Goal: Communication & Community: Answer question/provide support

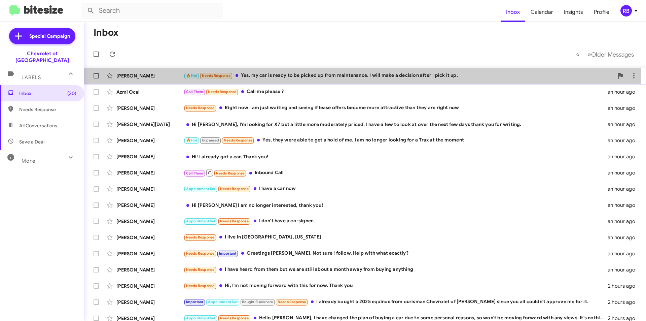
click at [340, 78] on div "🔥 Hot Needs Response Yes, my car is ready to be picked up from maintenance. I w…" at bounding box center [399, 76] width 430 height 8
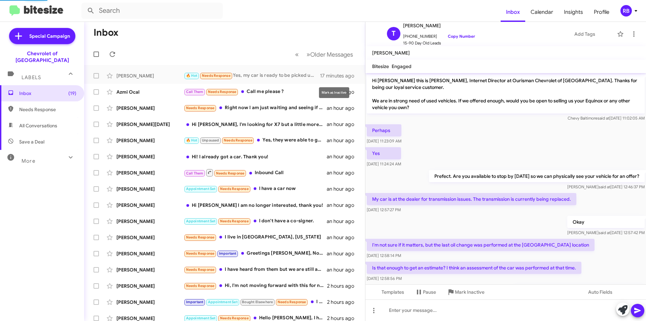
scroll to position [254, 0]
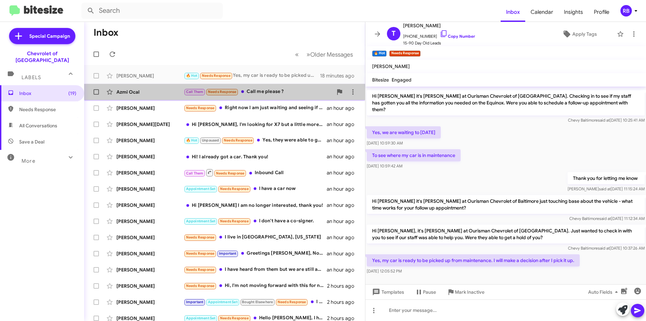
click at [294, 90] on div "Call Them Needs Response Call me please ?" at bounding box center [258, 92] width 149 height 8
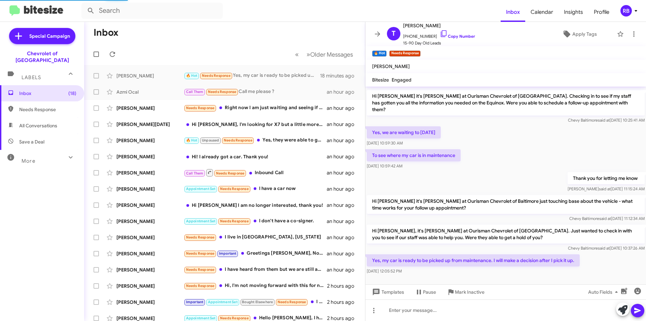
scroll to position [91, 0]
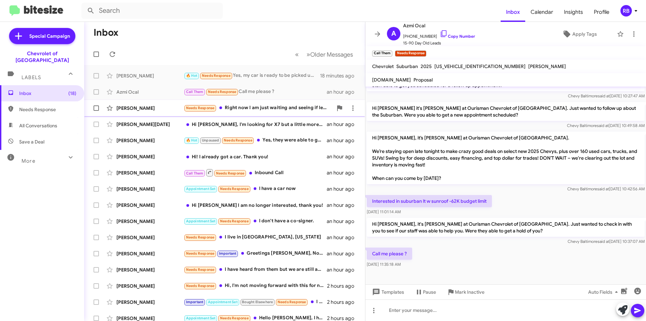
click at [288, 109] on div "Needs Response Right now I am just waiting and seeing if lease offers become mo…" at bounding box center [258, 108] width 149 height 8
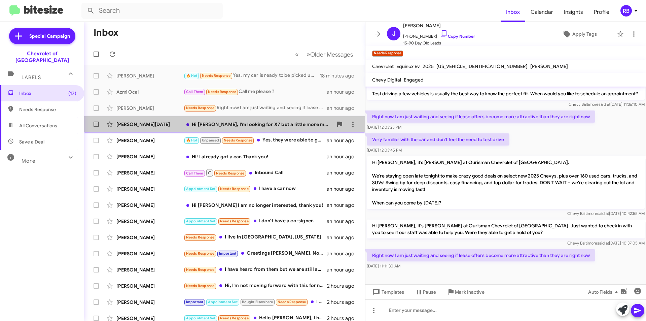
click at [298, 123] on div "Hi [PERSON_NAME], I'm looking for X7 but a little more moderately priced. I hav…" at bounding box center [258, 124] width 149 height 7
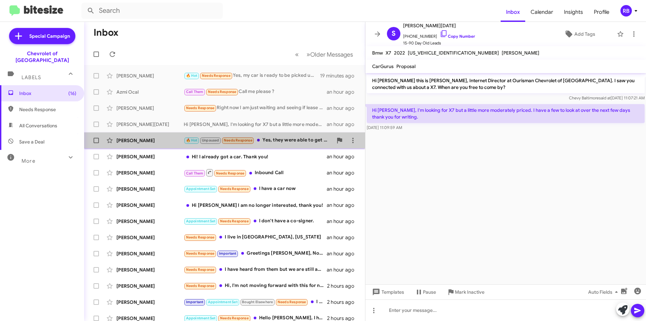
click at [292, 139] on div "🔥 Hot Unpaused Needs Response Yes, they were able to get a hold of me. I am no …" at bounding box center [258, 140] width 149 height 8
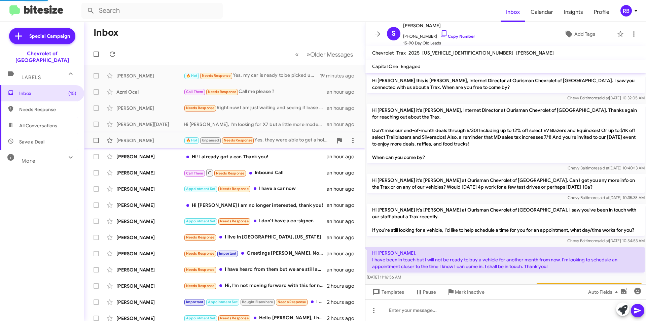
scroll to position [140, 0]
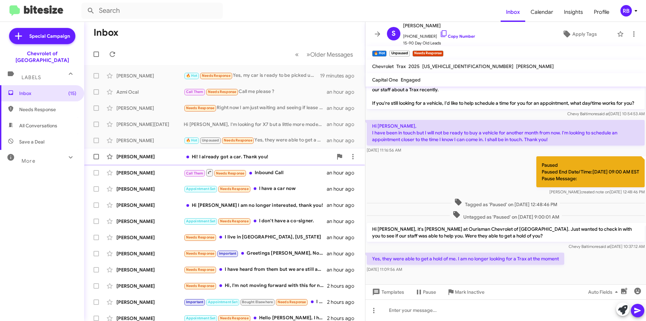
click at [279, 156] on div "Hi! I already got a car. Thank you!" at bounding box center [258, 156] width 149 height 7
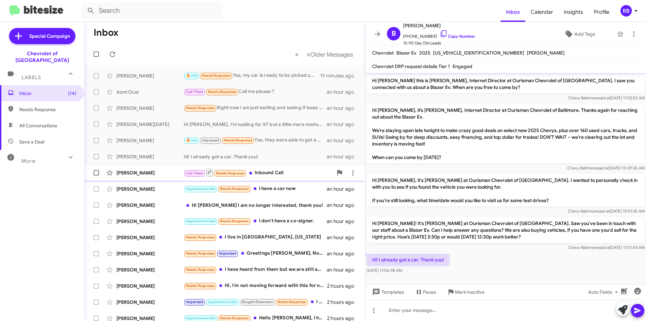
click at [292, 169] on div "Call Them Needs Response Inbound Call" at bounding box center [258, 172] width 149 height 8
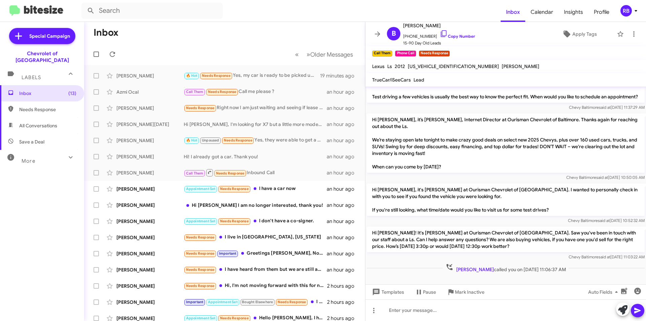
scroll to position [240, 0]
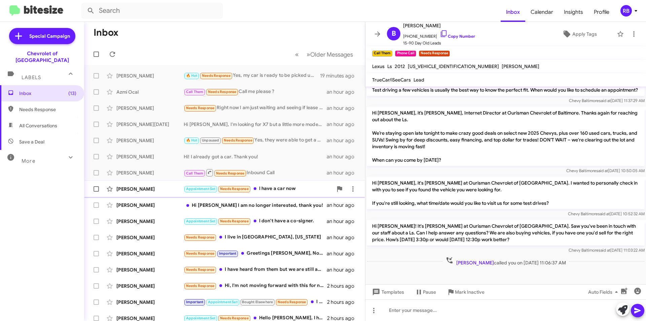
click at [308, 189] on div "Appointment Set Needs Response I have a car now" at bounding box center [258, 189] width 149 height 8
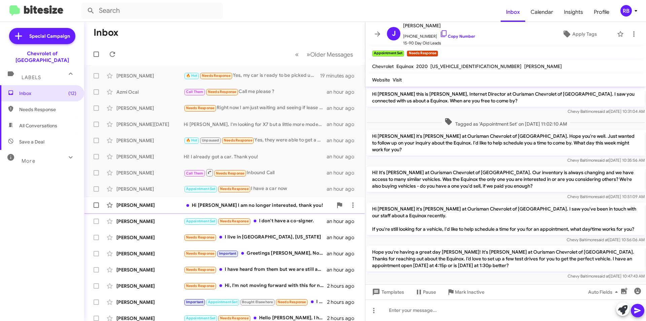
click at [312, 207] on div "Hi [PERSON_NAME] I am no longer interested, thank you!" at bounding box center [258, 205] width 149 height 7
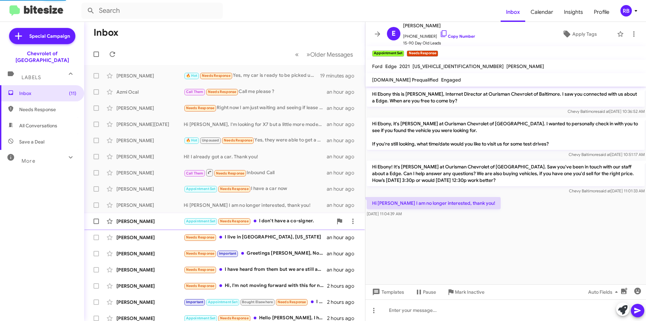
click at [303, 222] on div "Appointment Set Needs Response I don't have a co-signer." at bounding box center [258, 221] width 149 height 8
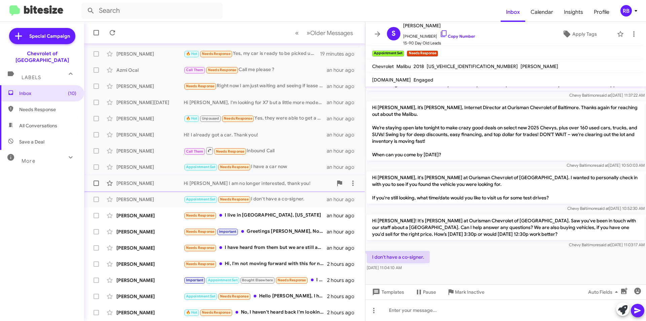
scroll to position [34, 0]
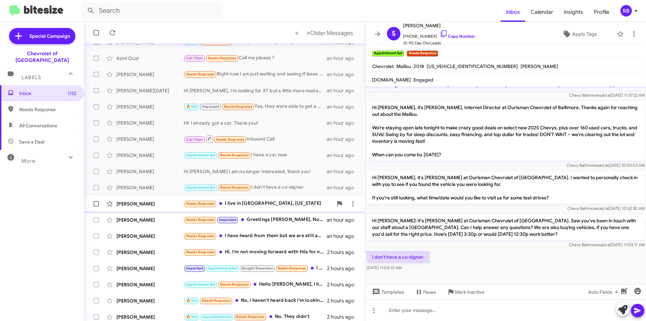
click at [300, 200] on div "Needs Response I live in [GEOGRAPHIC_DATA], [US_STATE]" at bounding box center [258, 204] width 149 height 8
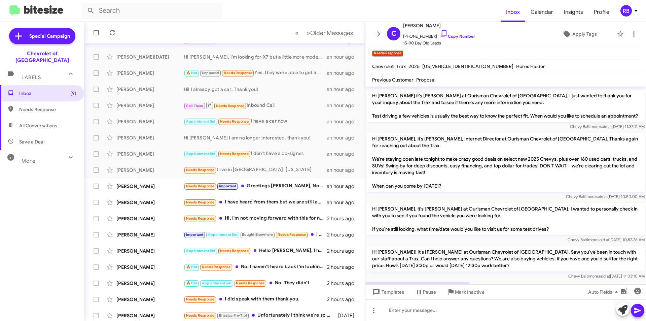
scroll to position [257, 0]
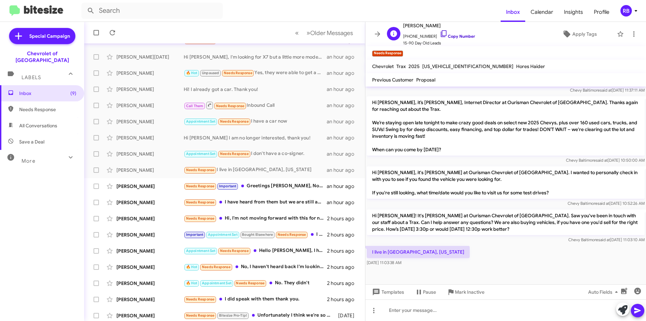
click at [454, 36] on link "Copy Number" at bounding box center [457, 36] width 35 height 5
click at [401, 309] on div at bounding box center [506, 310] width 281 height 22
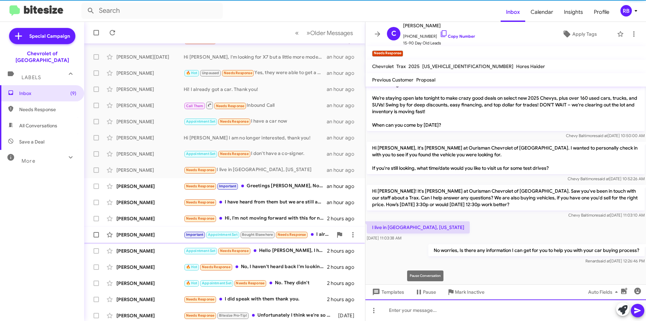
scroll to position [281, 0]
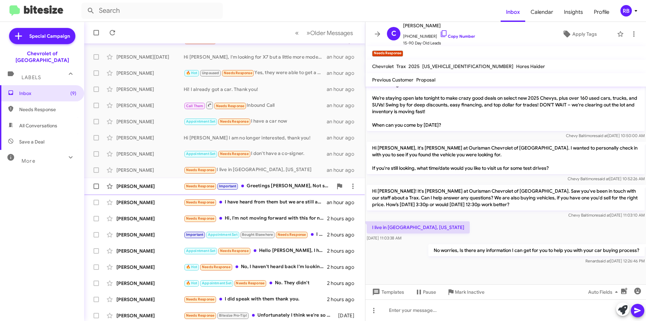
click at [303, 185] on div "Needs Response Important Greetings [PERSON_NAME], Not sure I follow. Help with …" at bounding box center [258, 186] width 149 height 8
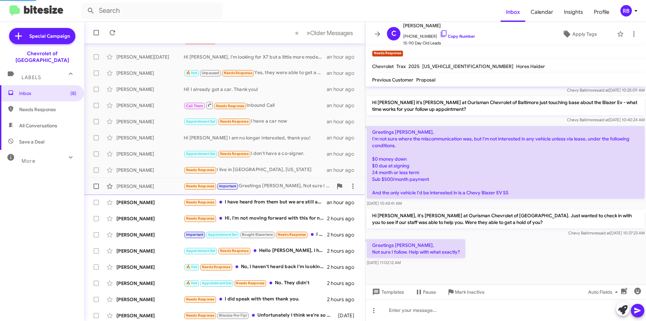
scroll to position [203, 0]
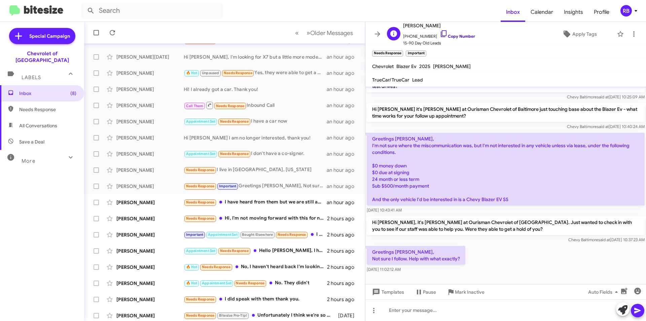
click at [456, 37] on link "Copy Number" at bounding box center [457, 36] width 35 height 5
click at [409, 311] on div at bounding box center [506, 310] width 281 height 22
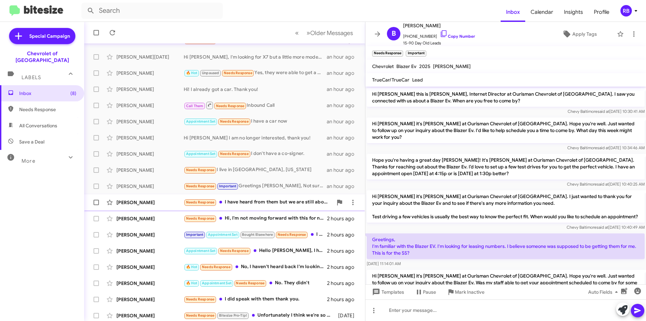
click at [280, 201] on div "Needs Response I have heard from them but we are still about a month away from …" at bounding box center [258, 202] width 149 height 8
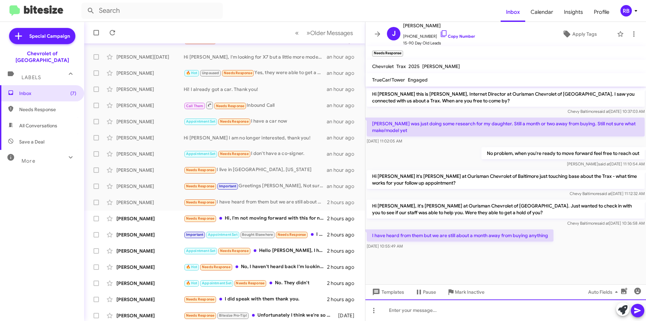
click at [393, 315] on div at bounding box center [506, 310] width 281 height 22
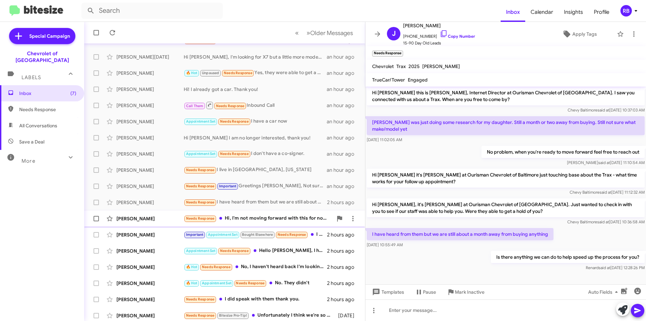
click at [300, 216] on div "Needs Response Hi, I'm not moving forward with this for now. Thank you" at bounding box center [258, 218] width 149 height 8
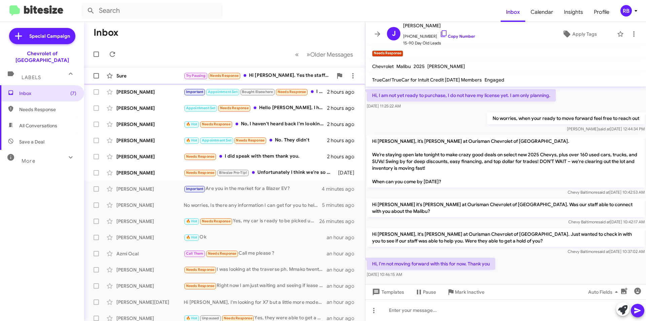
click at [299, 74] on div "Try Pausing Needs Response Hi [PERSON_NAME]. Yes the staff was able to get in t…" at bounding box center [258, 76] width 149 height 8
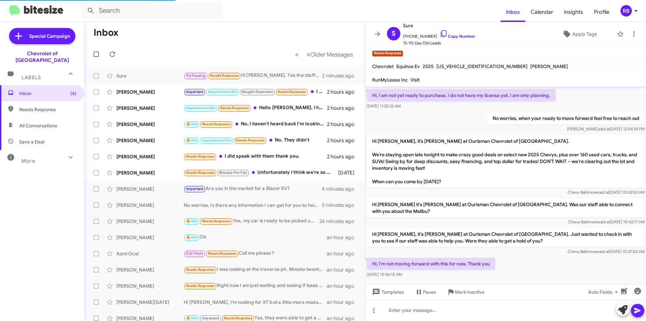
scroll to position [169, 0]
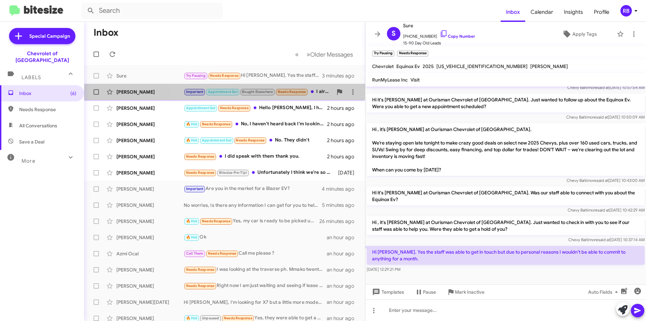
click at [314, 98] on div "[PERSON_NAME] Important Appointment Set Bought Elsewhere Needs Response I alrea…" at bounding box center [225, 91] width 270 height 13
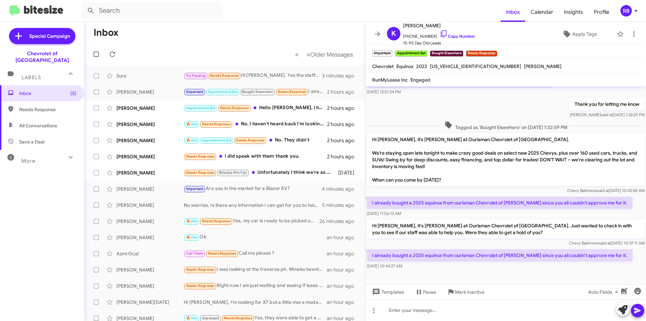
scroll to position [267, 0]
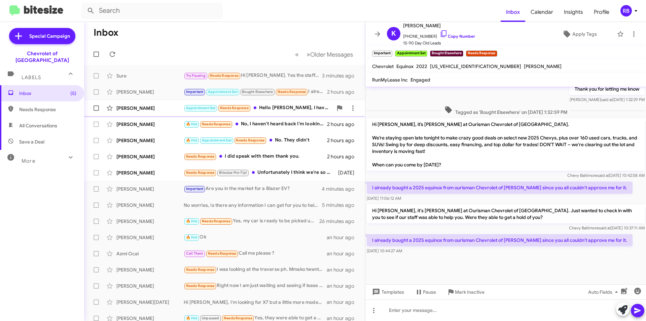
click at [307, 104] on div "Appointment Set Needs Response Hello [PERSON_NAME], I have changed the plan of …" at bounding box center [258, 108] width 149 height 8
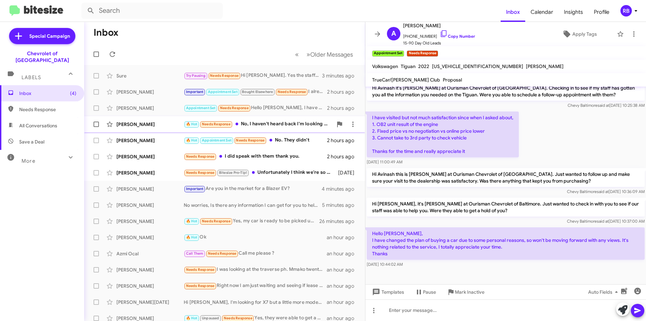
click at [287, 124] on div "🔥 Hot Needs Response No, I haven't heard back I'm looking for a cypress gray su…" at bounding box center [258, 124] width 149 height 8
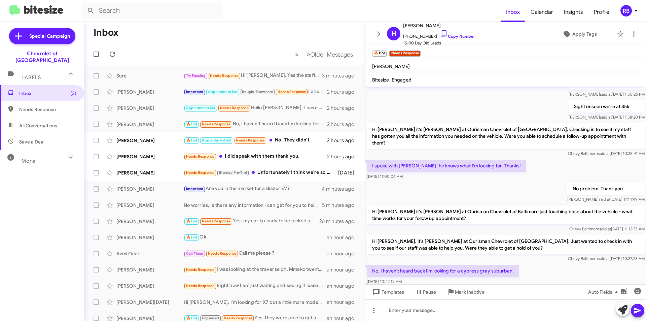
scroll to position [348, 0]
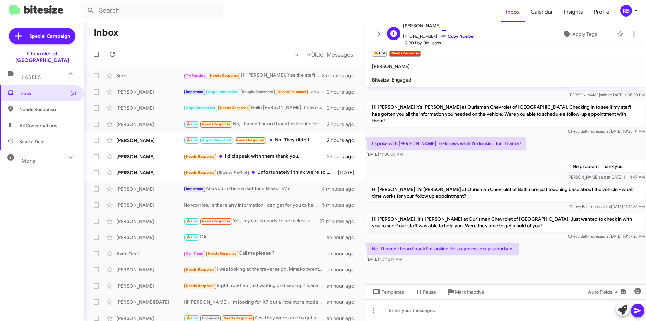
click at [459, 36] on link "Copy Number" at bounding box center [457, 36] width 35 height 5
click at [401, 310] on div at bounding box center [506, 310] width 281 height 22
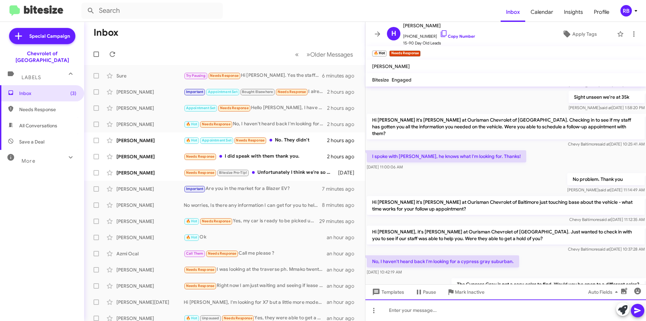
scroll to position [372, 0]
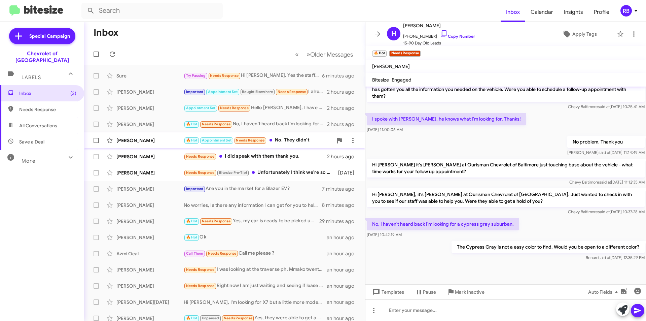
click at [306, 140] on div "🔥 Hot Appointment Set Needs Response No. They didn't" at bounding box center [258, 140] width 149 height 8
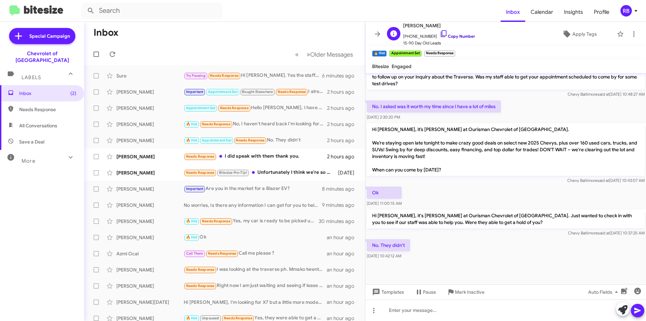
click at [463, 37] on link "Copy Number" at bounding box center [457, 36] width 35 height 5
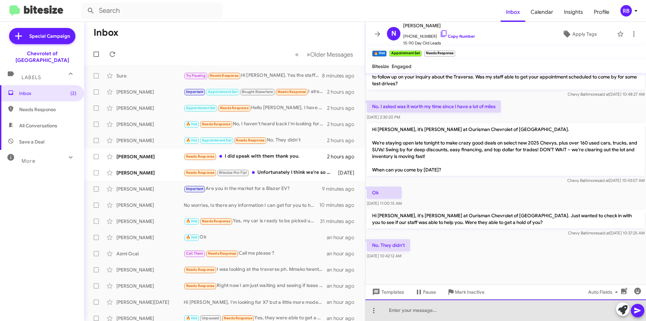
click at [395, 312] on div at bounding box center [506, 310] width 281 height 22
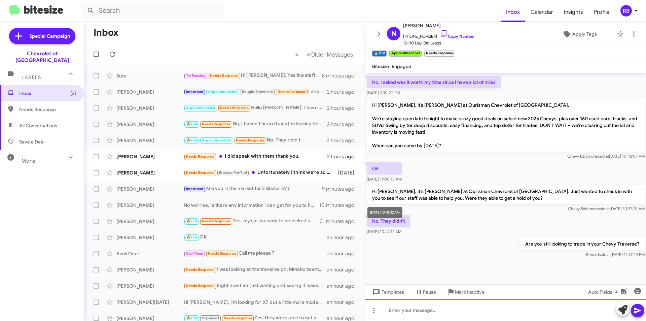
scroll to position [333, 0]
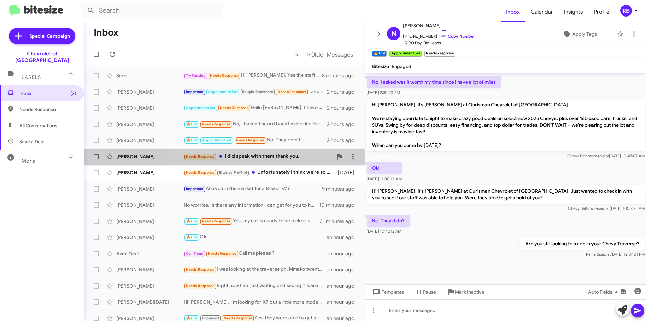
click at [318, 154] on div "Needs Response I did speak with them thank you." at bounding box center [258, 157] width 149 height 8
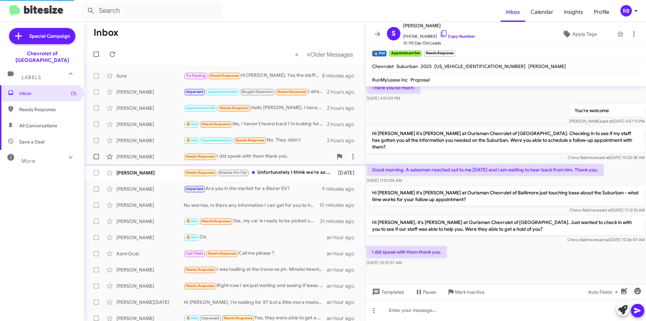
scroll to position [95, 0]
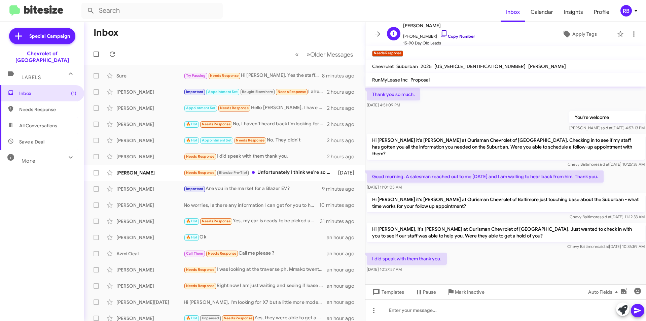
click at [464, 35] on link "Copy Number" at bounding box center [457, 36] width 35 height 5
click at [305, 172] on div "Needs Response Bitesize Pro-Tip! Unfortunately I think we're so far apart on th…" at bounding box center [258, 173] width 149 height 8
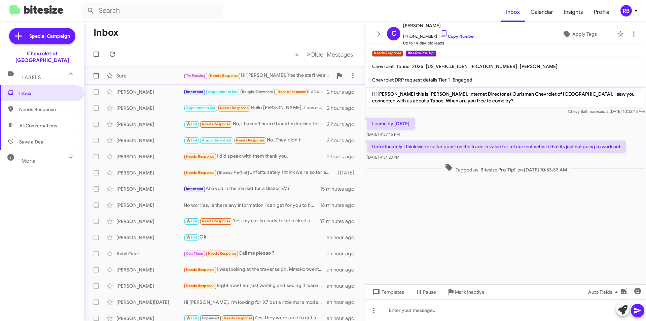
click at [285, 75] on div "Try Pausing Needs Response Hi [PERSON_NAME]. Yes the staff was able to get in t…" at bounding box center [258, 76] width 149 height 8
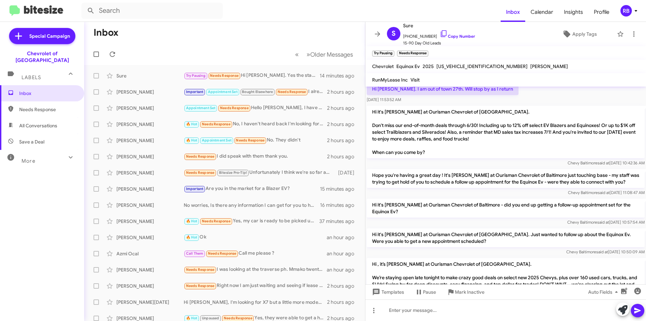
scroll to position [169, 0]
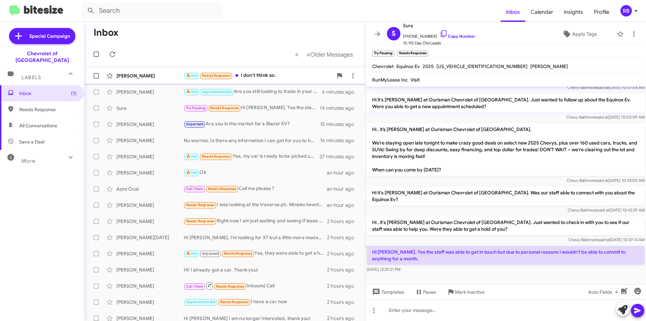
click at [266, 77] on div "🔥 Hot Needs Response I don't think so." at bounding box center [258, 76] width 149 height 8
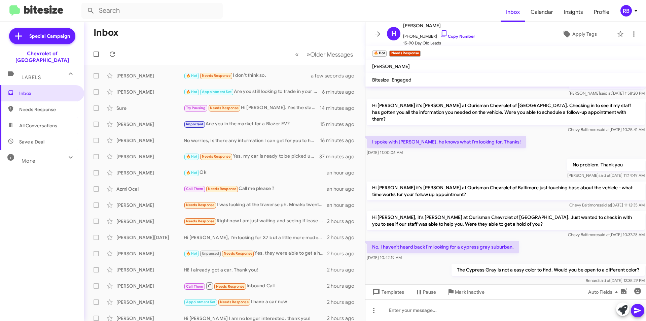
scroll to position [397, 0]
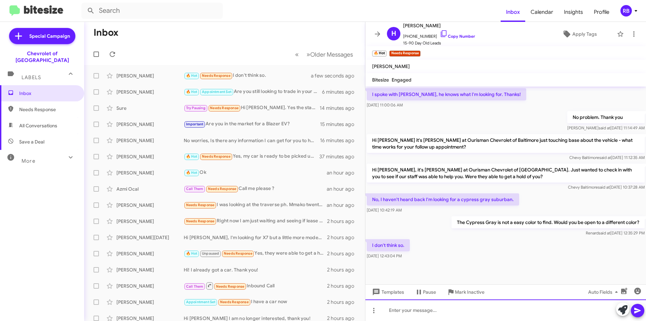
click at [405, 314] on div at bounding box center [506, 310] width 281 height 22
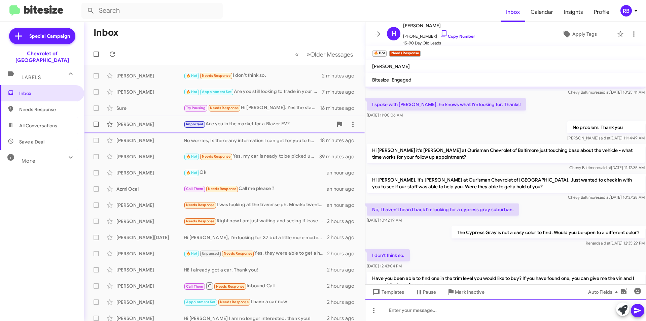
scroll to position [428, 0]
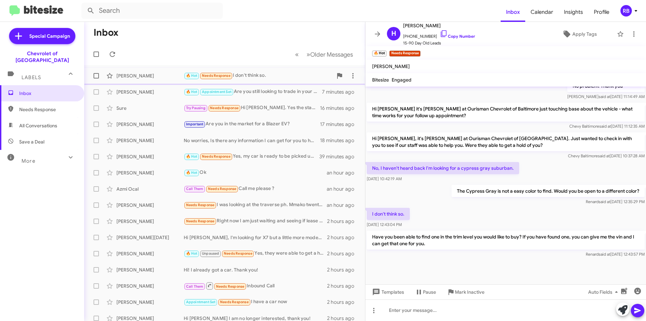
click at [259, 83] on span "[PERSON_NAME] 🔥 Hot Needs Response I don't think so. 2 minutes ago" at bounding box center [224, 76] width 281 height 16
click at [259, 89] on div "🔥 Hot Appointment Set Are you still looking to trade in your Chevy Traverse?" at bounding box center [258, 92] width 149 height 8
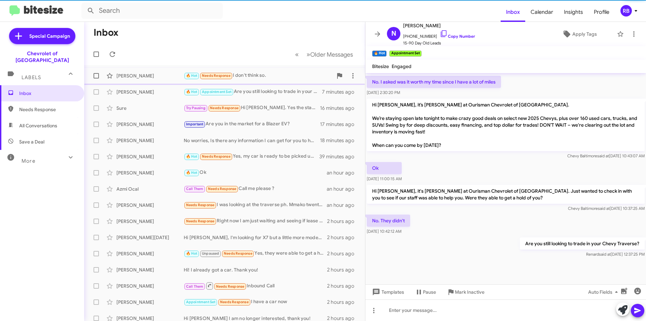
click at [254, 75] on div "🔥 Hot Needs Response I don't think so." at bounding box center [258, 76] width 149 height 8
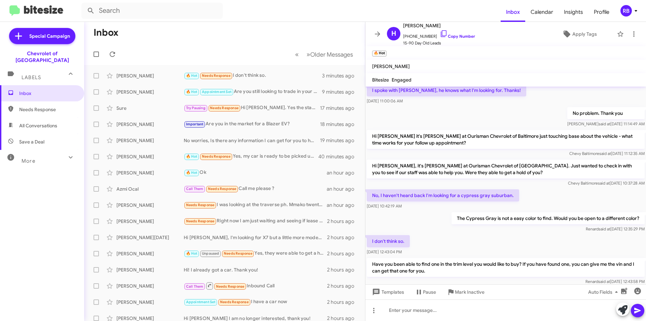
scroll to position [428, 0]
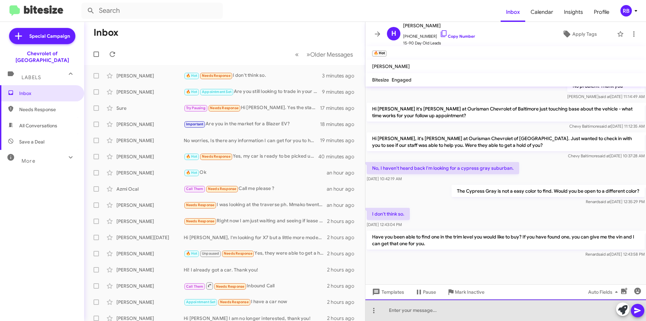
click at [410, 311] on div at bounding box center [506, 310] width 281 height 22
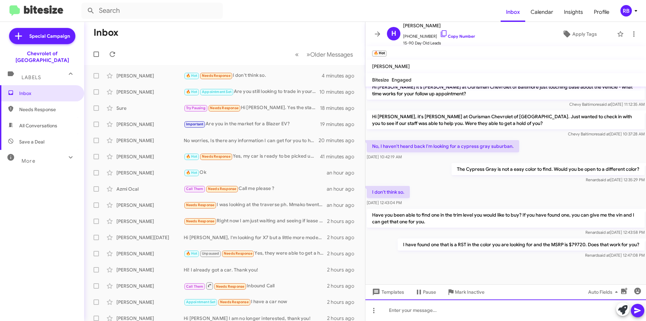
scroll to position [453, 0]
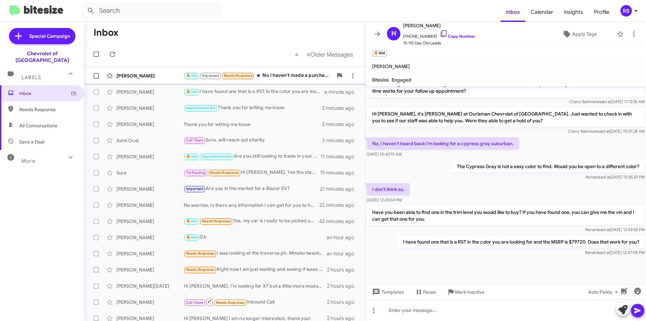
click at [298, 75] on div "🔥 Hot Unpaused Needs Response No I haven't made a purchase yet, I will be on th…" at bounding box center [258, 76] width 149 height 8
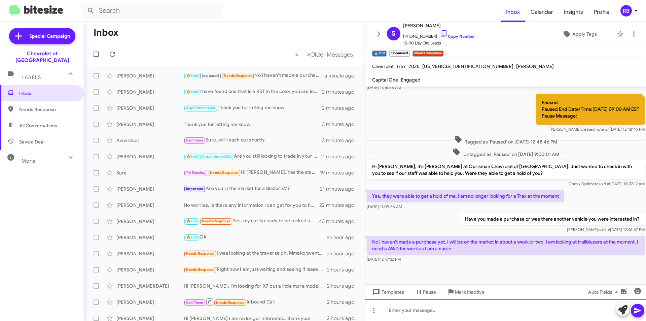
click at [397, 313] on div at bounding box center [506, 310] width 281 height 22
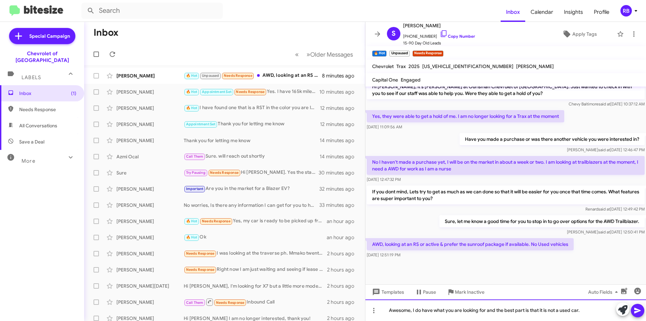
scroll to position [290, 0]
click at [458, 38] on link "Copy Number" at bounding box center [457, 36] width 35 height 5
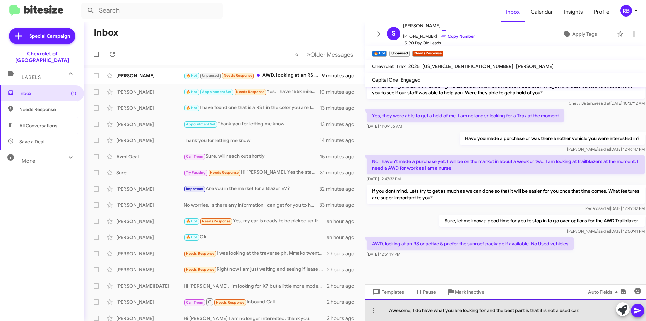
click at [582, 308] on div "Awesome, I do have what you are looking for and the best part is that it is not…" at bounding box center [506, 310] width 281 height 22
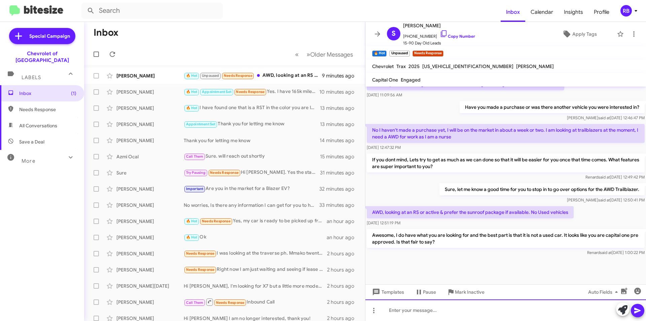
scroll to position [322, 0]
click at [292, 77] on div "🔥 Hot Unpaused Needs Response AWD, looking at an RS or active & prefer the sunr…" at bounding box center [258, 76] width 149 height 8
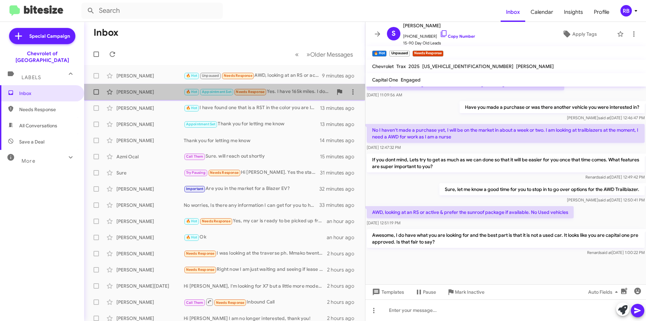
click at [288, 92] on div "🔥 Hot Appointment Set Needs Response Yes. I have 165k miles. I dont wanna waste…" at bounding box center [258, 92] width 149 height 8
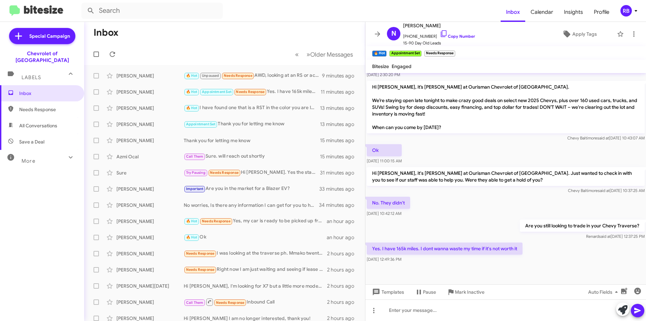
scroll to position [358, 0]
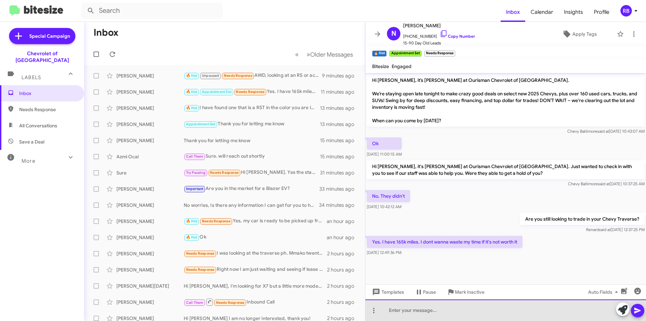
click at [408, 312] on div at bounding box center [506, 310] width 281 height 22
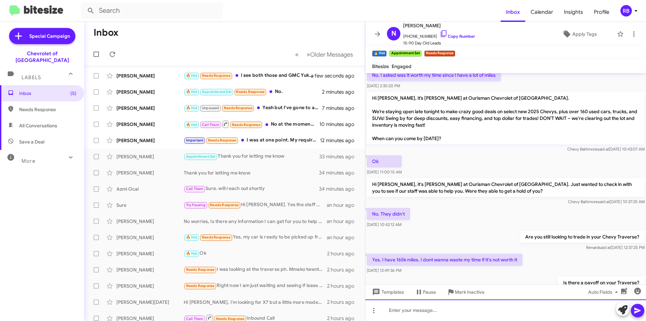
scroll to position [431, 0]
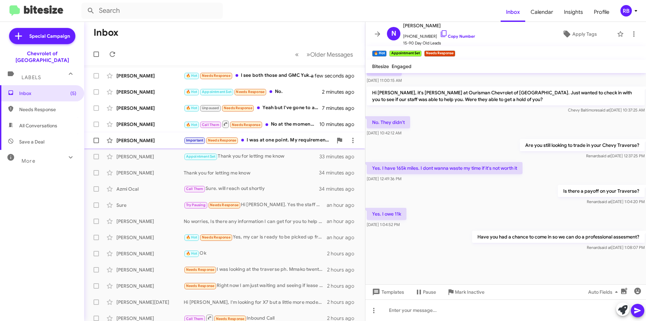
click at [284, 142] on div "Important Needs Response I was at one point. My requirements weren't met, so I …" at bounding box center [258, 140] width 149 height 8
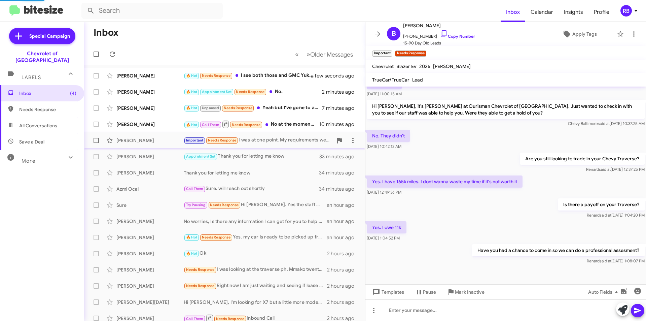
scroll to position [252, 0]
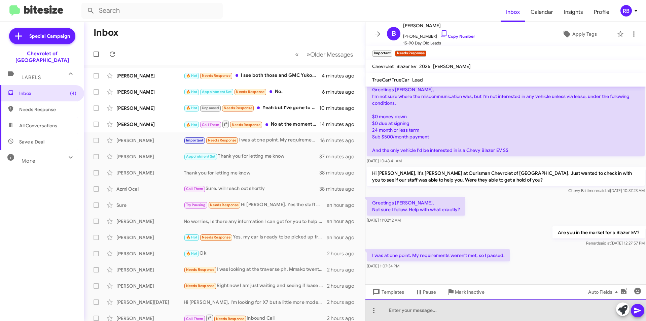
click at [395, 309] on div at bounding box center [506, 310] width 281 height 22
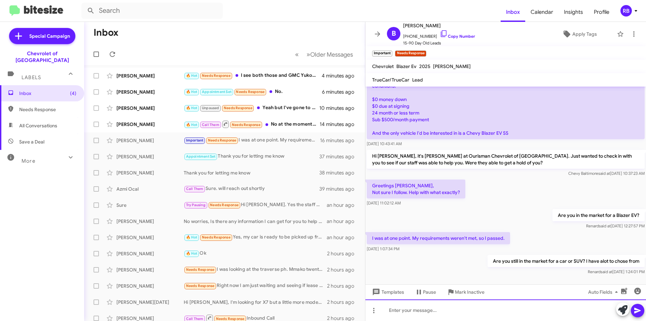
scroll to position [277, 0]
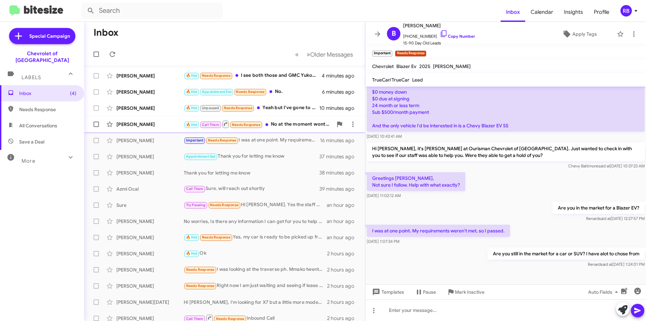
click at [292, 123] on div "🔥 Hot Call Them Needs Response No at the moment wont be able to get a car but, …" at bounding box center [258, 124] width 149 height 8
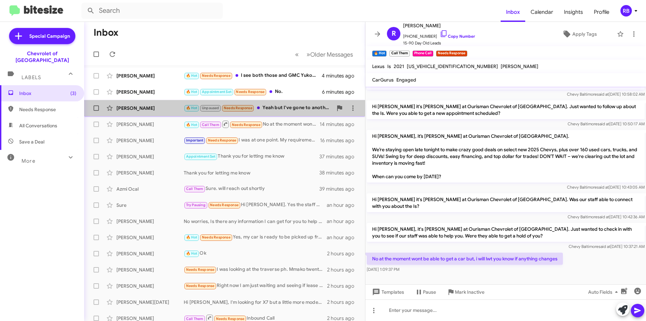
click at [296, 107] on div "🔥 Hot Unpaused Needs Response Yeah but I've gone to another dealership recently…" at bounding box center [258, 108] width 149 height 8
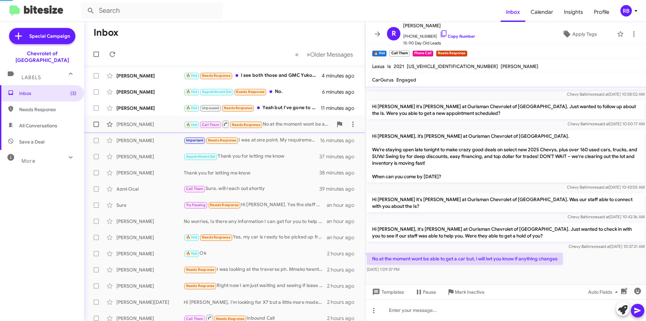
scroll to position [353, 0]
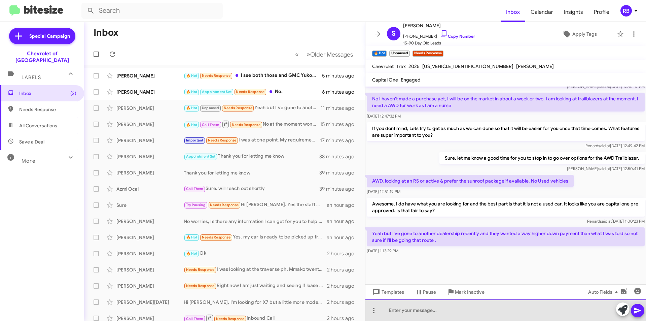
click at [396, 311] on div at bounding box center [506, 310] width 281 height 22
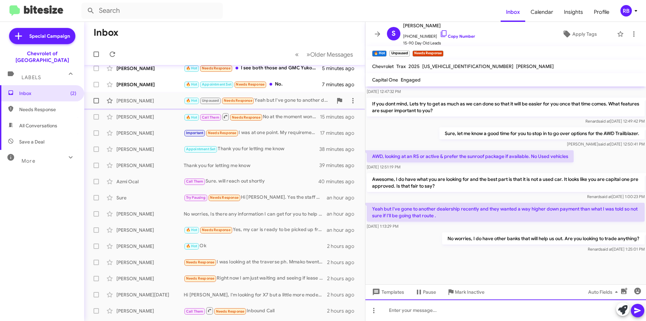
scroll to position [0, 0]
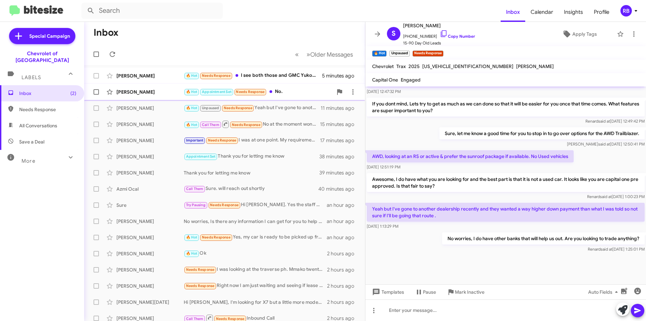
click at [294, 88] on div "🔥 Hot Appointment Set Needs Response No." at bounding box center [258, 92] width 149 height 8
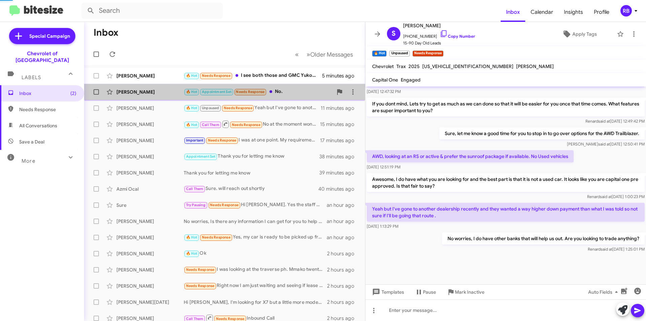
scroll to position [331, 0]
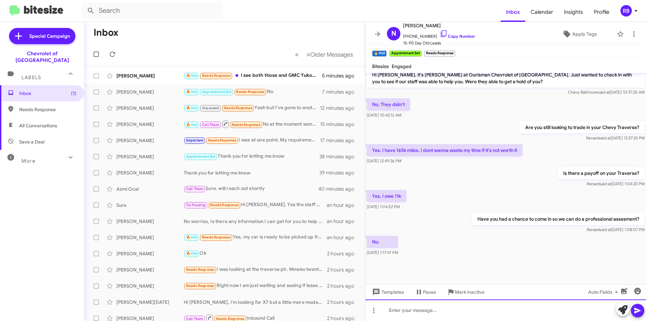
click at [410, 315] on div at bounding box center [506, 310] width 281 height 22
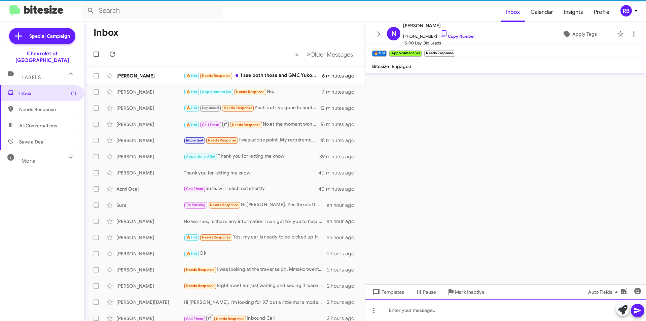
scroll to position [0, 0]
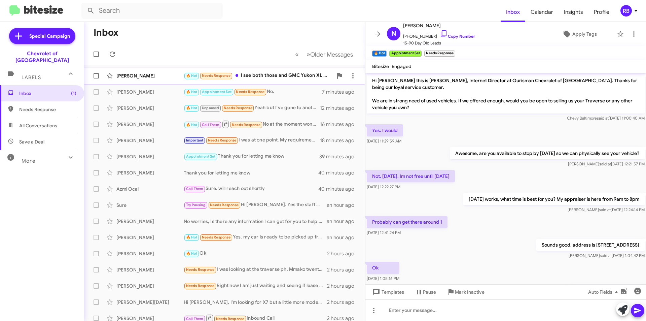
click at [286, 75] on div "🔥 Hot Needs Response I see both those and GMC Yukon XL at other dealers, what's…" at bounding box center [258, 76] width 149 height 8
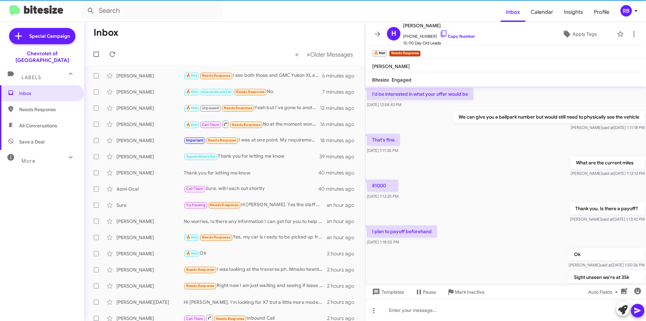
scroll to position [328, 0]
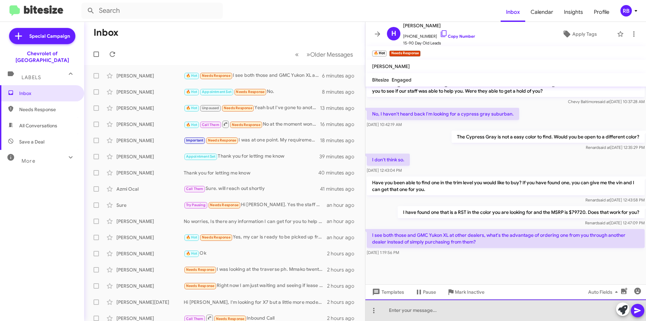
click at [406, 314] on div at bounding box center [506, 310] width 281 height 22
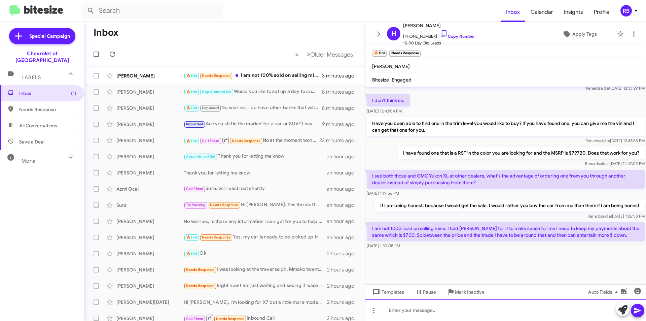
scroll to position [334, 0]
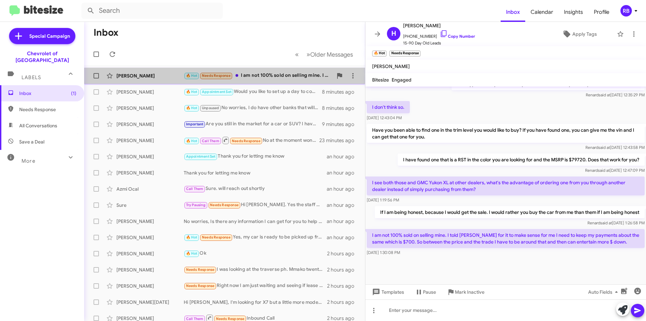
click at [277, 75] on div "🔥 Hot Needs Response I am not 100% sold on selling mine. I told [PERSON_NAME] f…" at bounding box center [258, 76] width 149 height 8
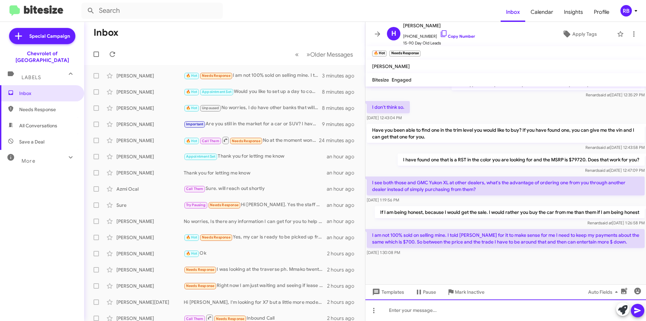
click at [394, 313] on div at bounding box center [506, 310] width 281 height 22
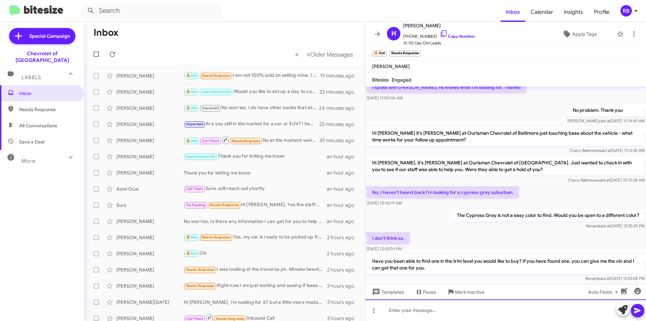
scroll to position [589, 0]
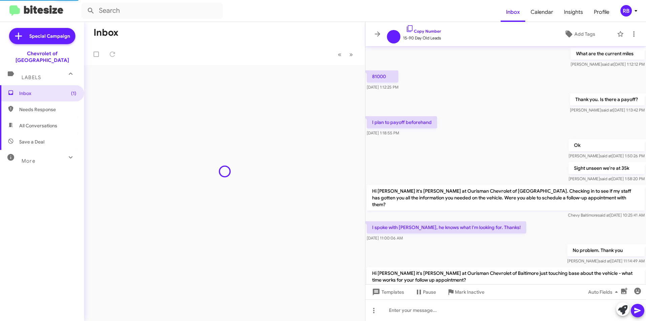
scroll to position [294, 0]
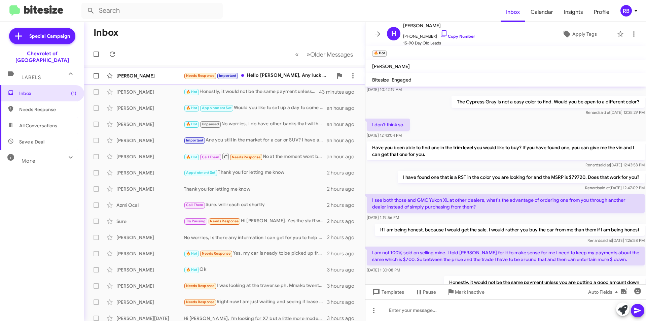
click at [287, 74] on div "Needs Response Important Hello Erik, Any luck with the suburban or follow up?" at bounding box center [258, 76] width 149 height 8
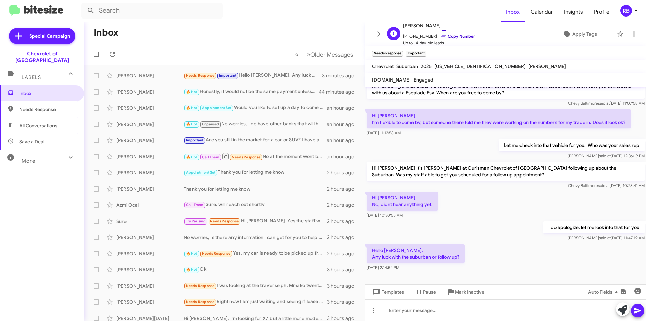
click at [459, 36] on link "Copy Number" at bounding box center [457, 36] width 35 height 5
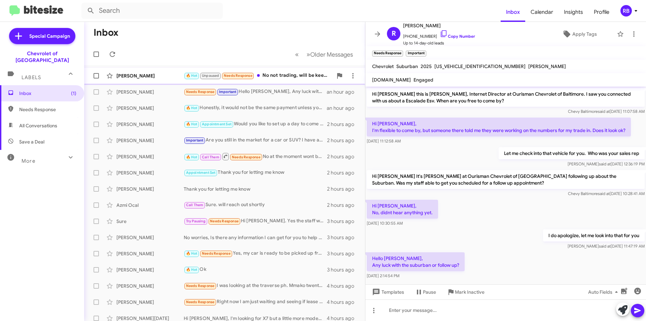
click at [285, 73] on div "🔥 Hot Unpaused Needs Response No not trading, will be keeping my current vehicle" at bounding box center [258, 76] width 149 height 8
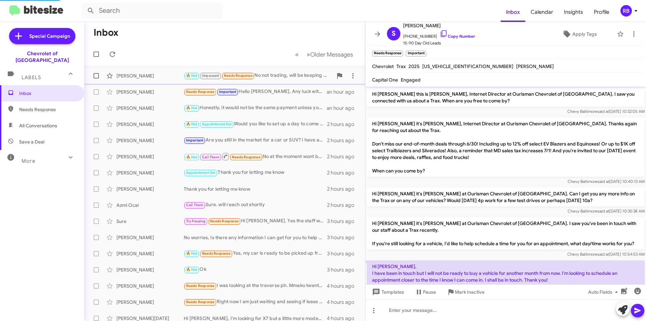
scroll to position [402, 0]
